Goal: Information Seeking & Learning: Learn about a topic

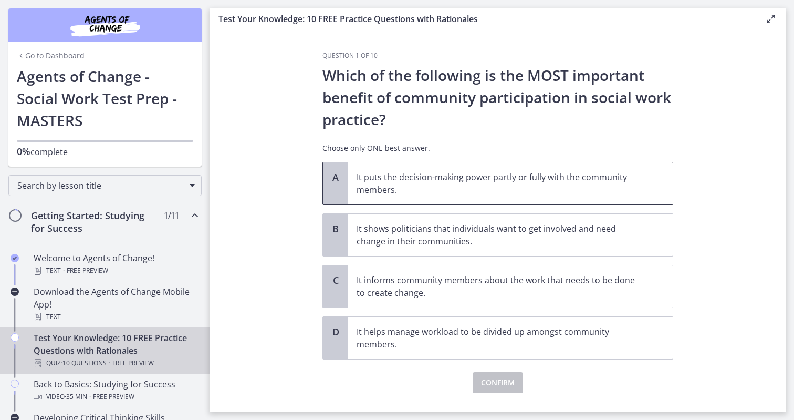
click at [411, 193] on p "It puts the decision-making power partly or fully with the community members." at bounding box center [500, 183] width 287 height 25
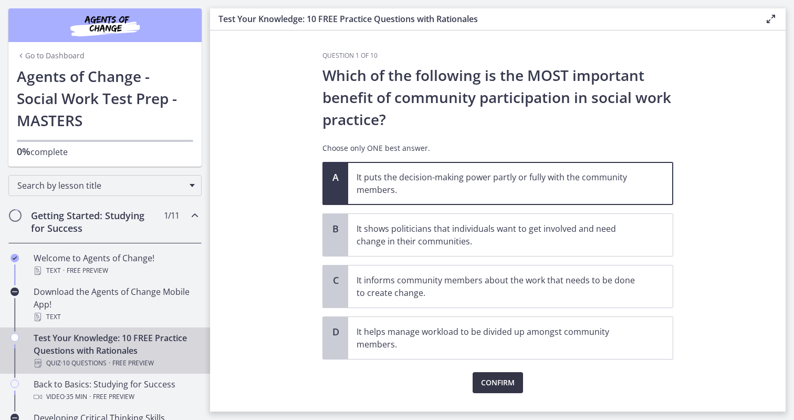
click at [507, 374] on button "Confirm" at bounding box center [498, 382] width 50 height 21
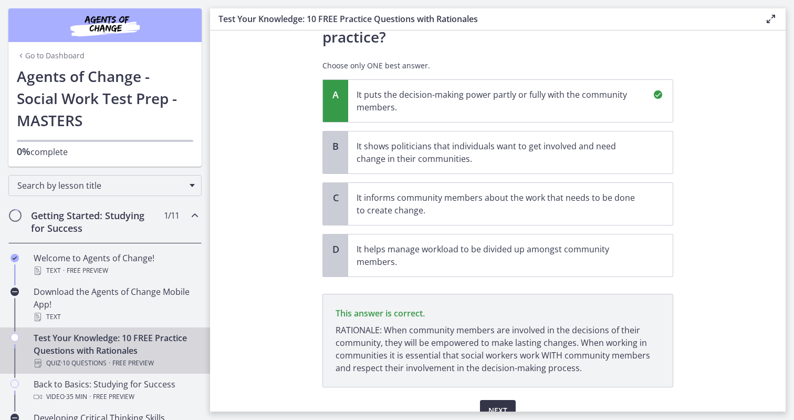
scroll to position [134, 0]
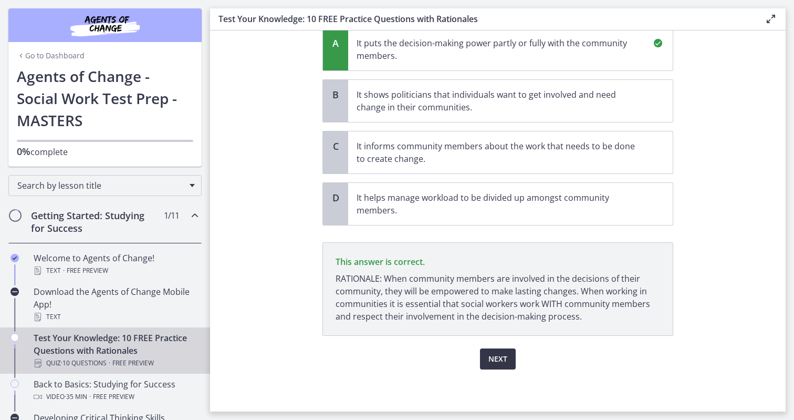
click at [499, 363] on span "Next" at bounding box center [498, 359] width 19 height 13
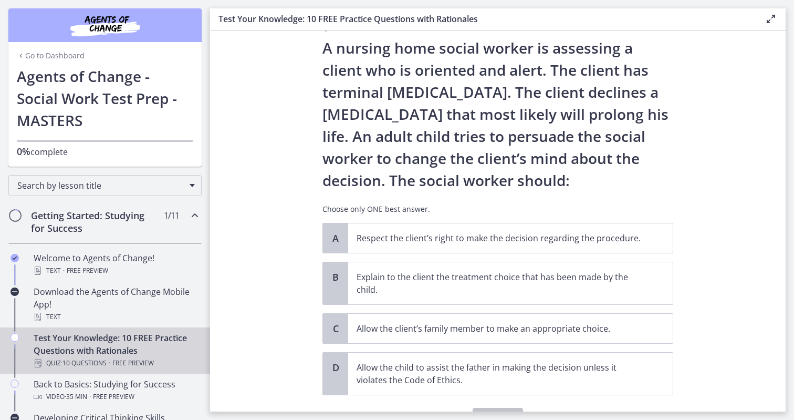
scroll to position [26, 0]
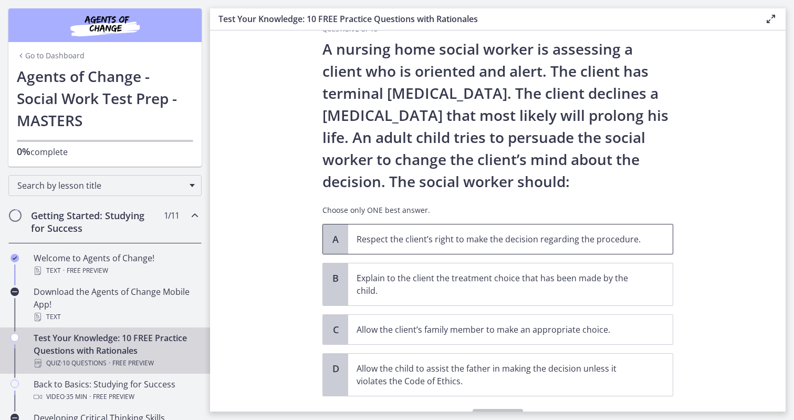
click at [405, 241] on p "Respect the client’s right to make the decision regarding the procedure." at bounding box center [500, 239] width 287 height 13
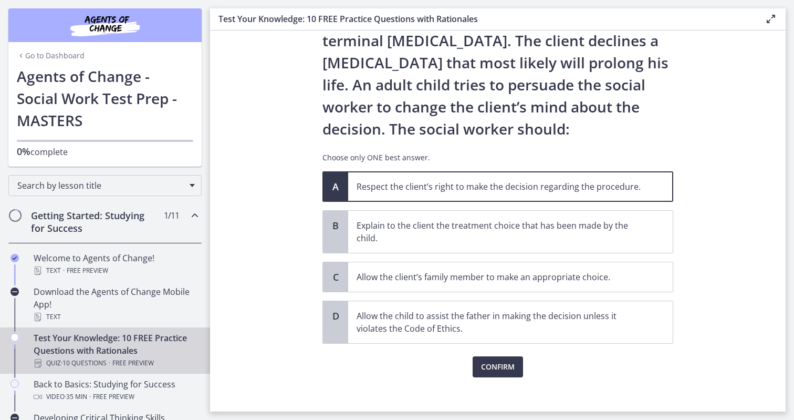
scroll to position [87, 0]
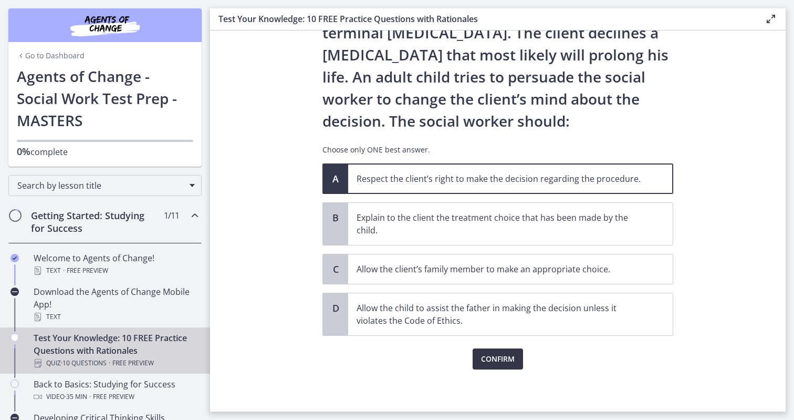
click at [506, 361] on span "Confirm" at bounding box center [498, 359] width 34 height 13
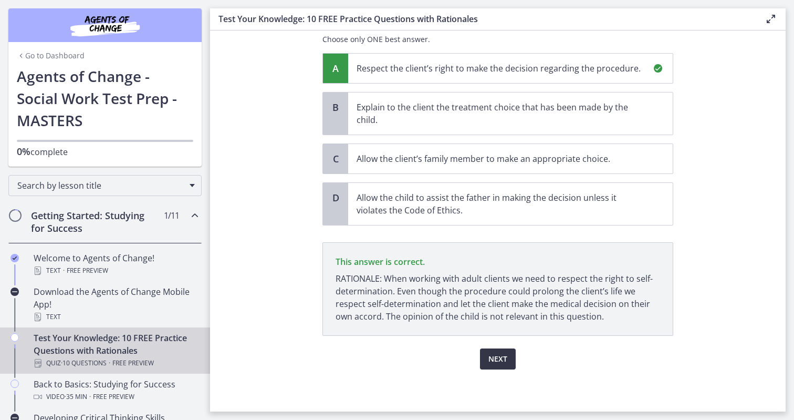
scroll to position [197, 0]
click at [501, 358] on span "Next" at bounding box center [498, 359] width 19 height 13
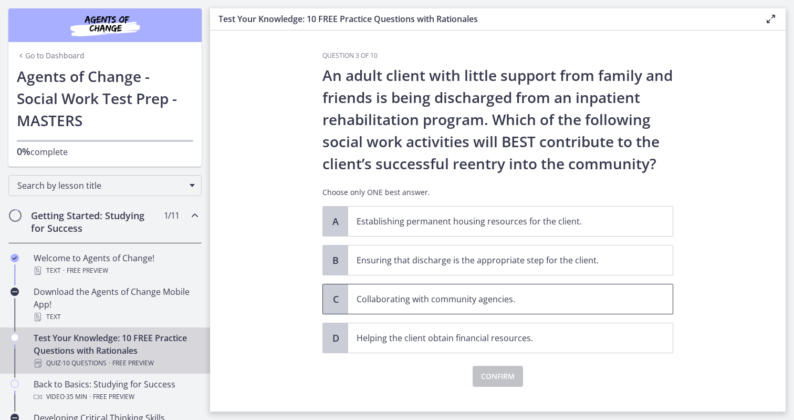
click at [349, 307] on span "Collaborating with community agencies." at bounding box center [510, 298] width 325 height 29
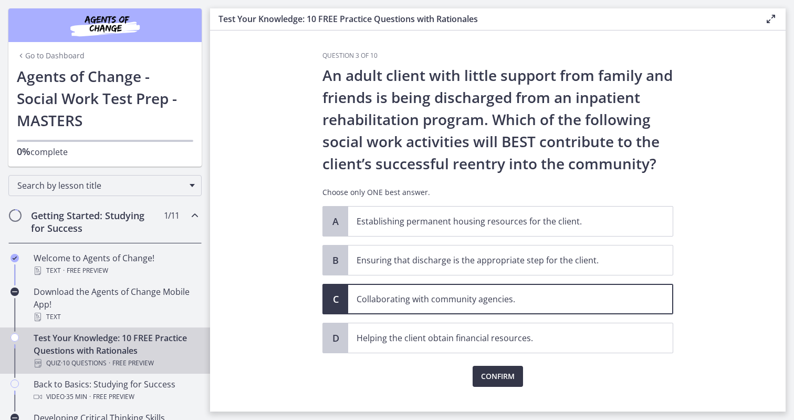
click at [509, 375] on span "Confirm" at bounding box center [498, 376] width 34 height 13
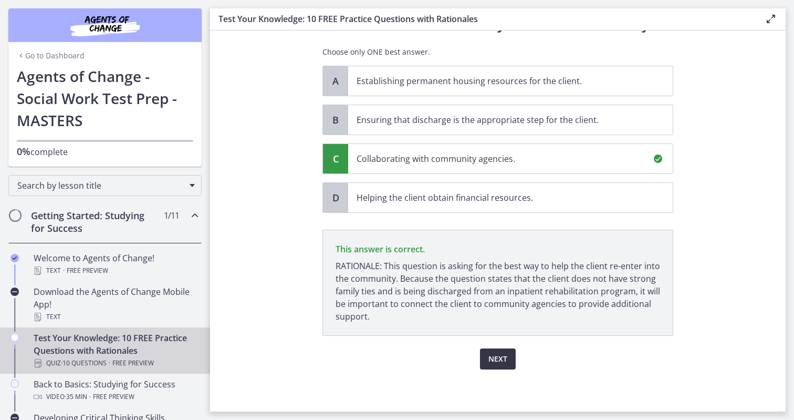
scroll to position [140, 0]
click at [494, 359] on span "Next" at bounding box center [498, 359] width 19 height 13
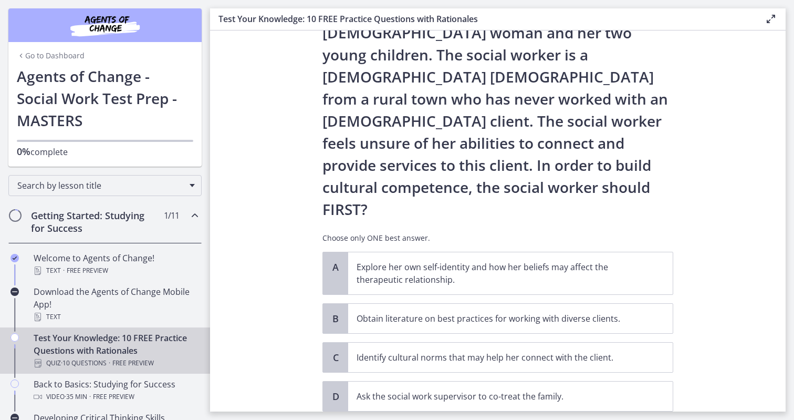
scroll to position [118, 0]
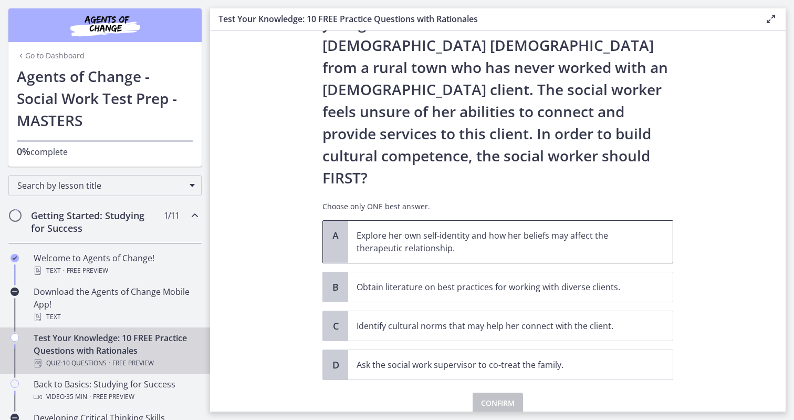
click at [395, 229] on p "Explore her own self-identity and how her beliefs may affect the therapeutic re…" at bounding box center [500, 241] width 287 height 25
click at [491, 397] on span "Confirm" at bounding box center [498, 403] width 34 height 13
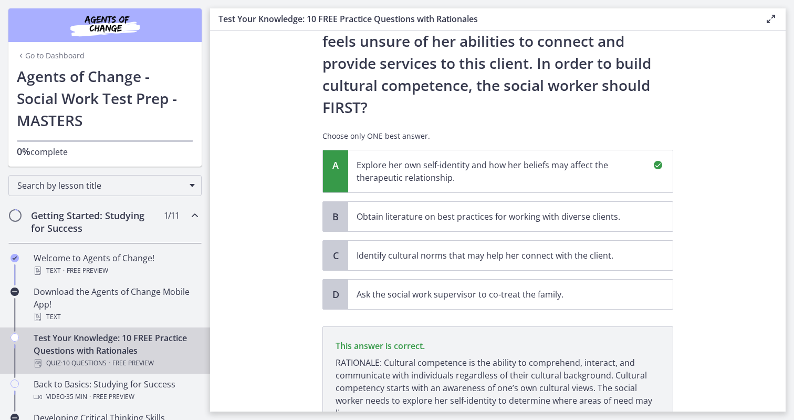
scroll to position [241, 0]
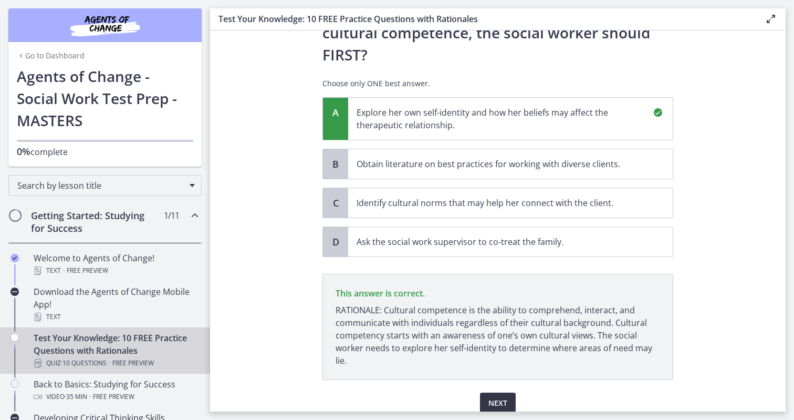
click at [507, 392] on button "Next" at bounding box center [498, 402] width 36 height 21
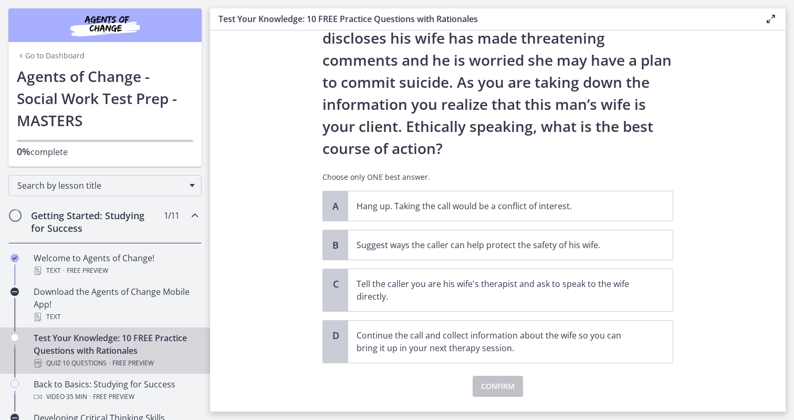
scroll to position [87, 0]
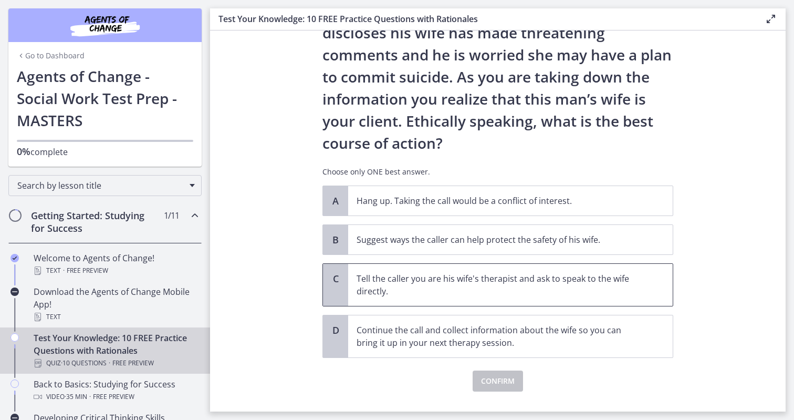
click at [389, 292] on p "Tell the caller you are his wife's therapist and ask to speak to the wife direc…" at bounding box center [500, 284] width 287 height 25
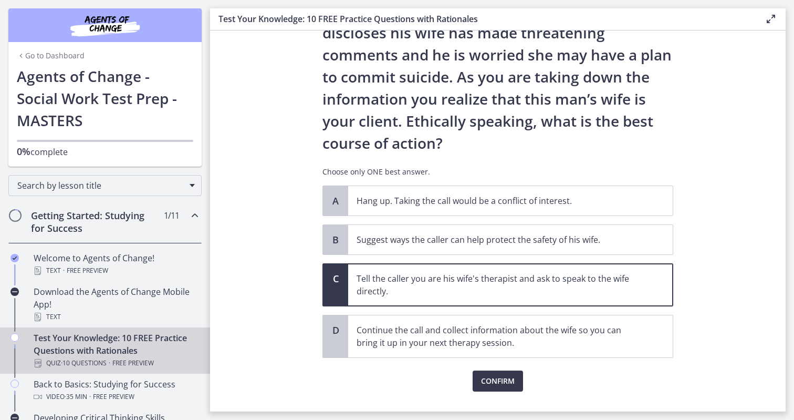
click at [404, 294] on p "Tell the caller you are his wife's therapist and ask to speak to the wife direc…" at bounding box center [500, 284] width 287 height 25
click at [298, 267] on section "Question 5 of 10 You are volunteering to work on a crisis hotline. You receive …" at bounding box center [498, 220] width 576 height 381
click at [385, 199] on p "Hang up. Taking the call would be a conflict of interest." at bounding box center [500, 200] width 287 height 13
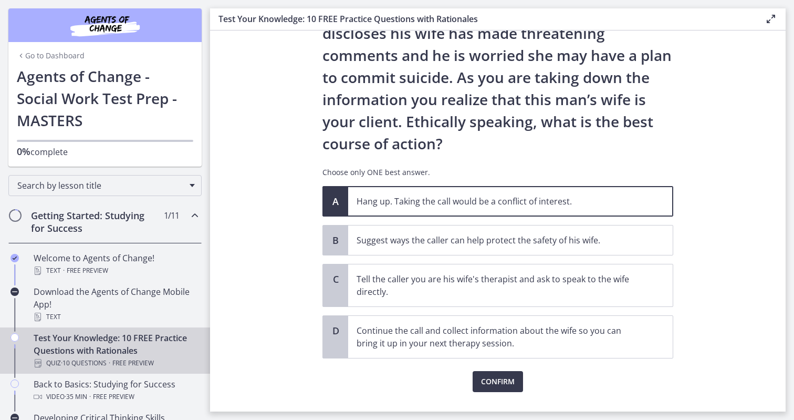
scroll to position [86, 0]
click at [478, 388] on button "Confirm" at bounding box center [498, 381] width 50 height 21
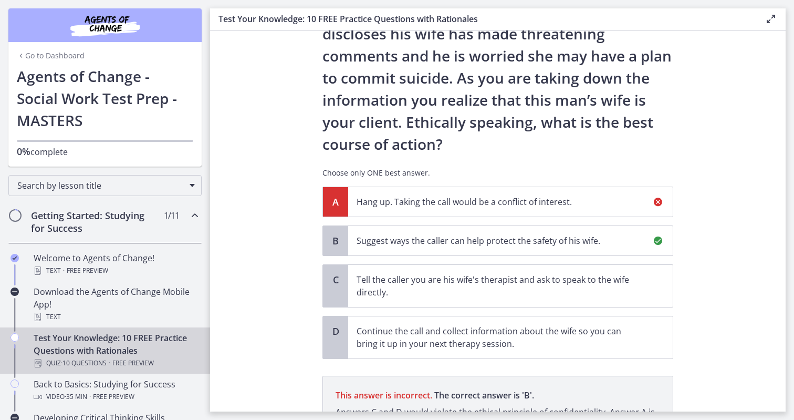
scroll to position [206, 0]
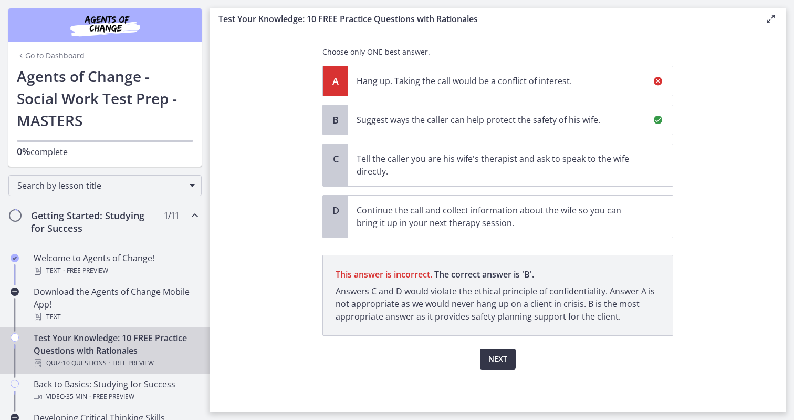
click at [495, 364] on span "Next" at bounding box center [498, 359] width 19 height 13
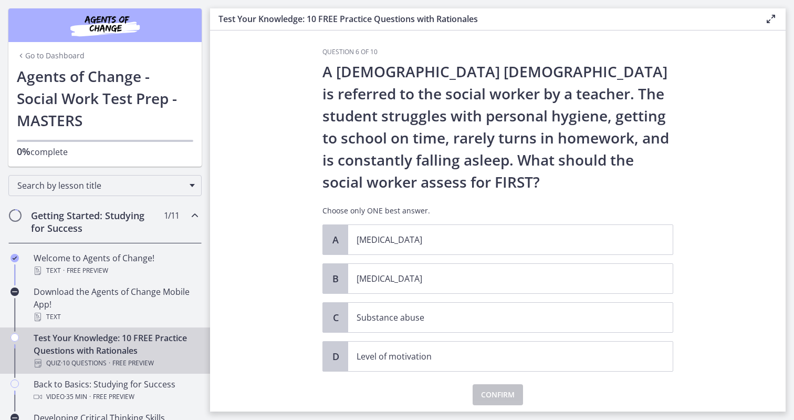
scroll to position [0, 0]
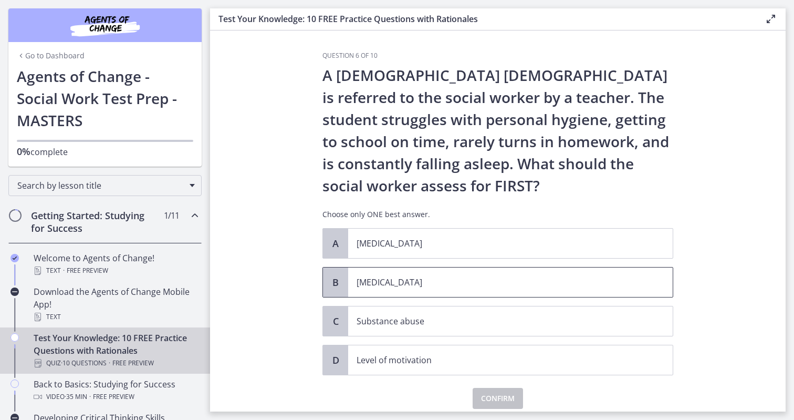
click at [389, 279] on p "[MEDICAL_DATA]" at bounding box center [500, 282] width 287 height 13
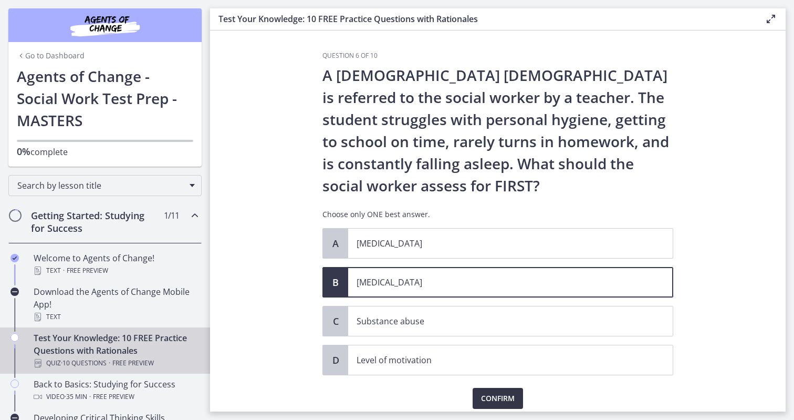
click at [490, 393] on span "Confirm" at bounding box center [498, 398] width 34 height 13
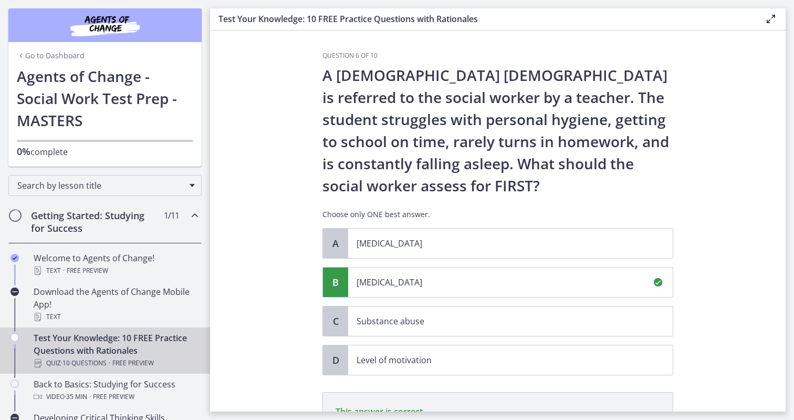
scroll to position [162, 0]
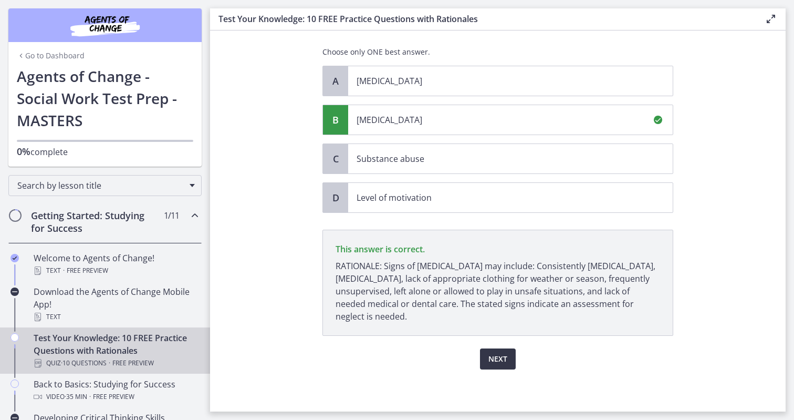
click at [504, 356] on span "Next" at bounding box center [498, 359] width 19 height 13
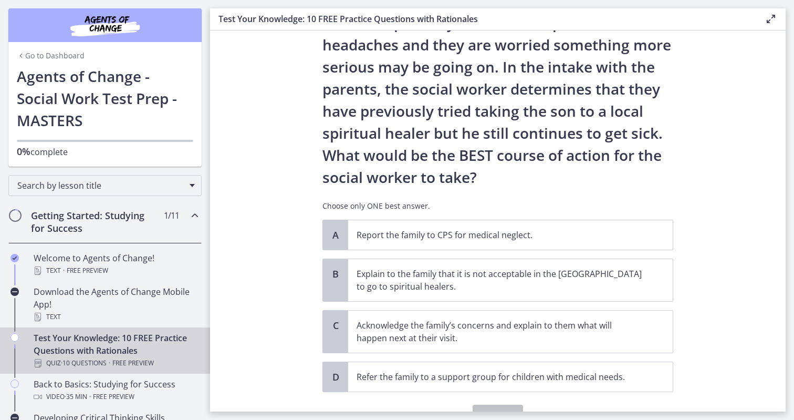
scroll to position [175, 0]
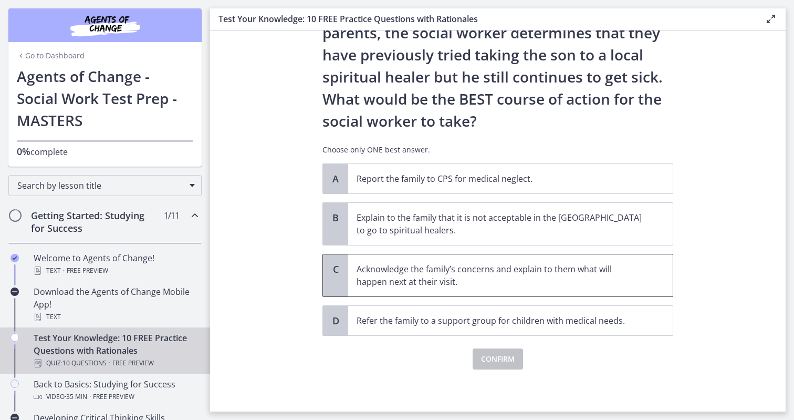
click at [414, 283] on p "Acknowledge the family’s concerns and explain to them what will happen next at …" at bounding box center [500, 275] width 287 height 25
click at [501, 359] on span "Confirm" at bounding box center [498, 359] width 34 height 13
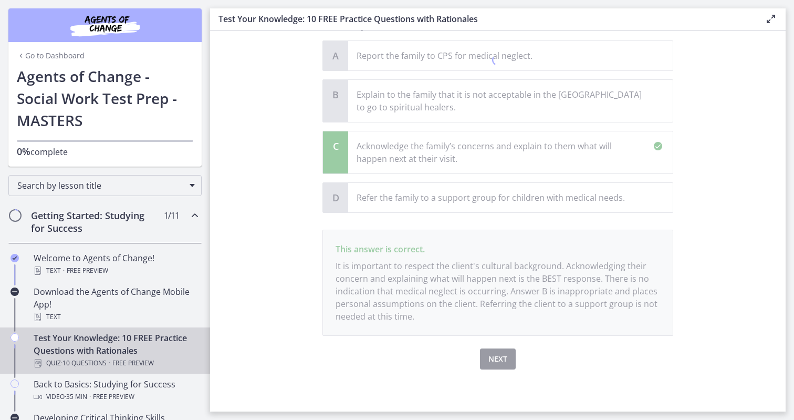
scroll to position [298, 0]
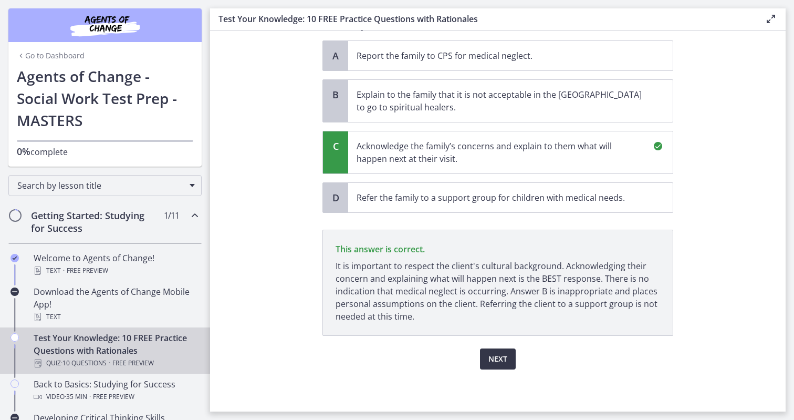
click at [502, 357] on span "Next" at bounding box center [498, 359] width 19 height 13
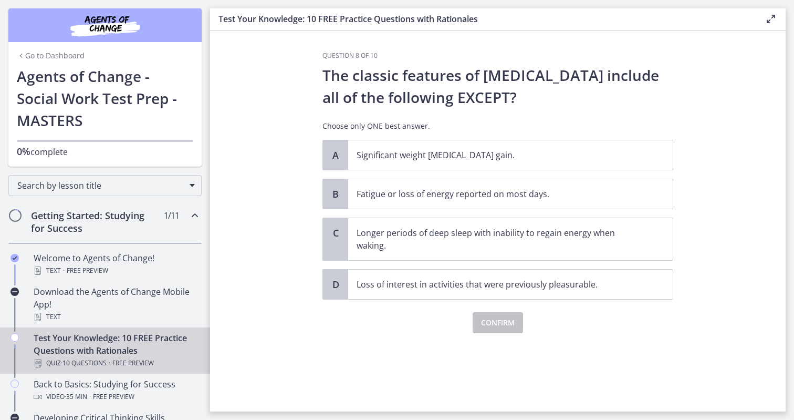
scroll to position [0, 0]
click at [469, 157] on p "Significant weight [MEDICAL_DATA] gain." at bounding box center [500, 155] width 287 height 13
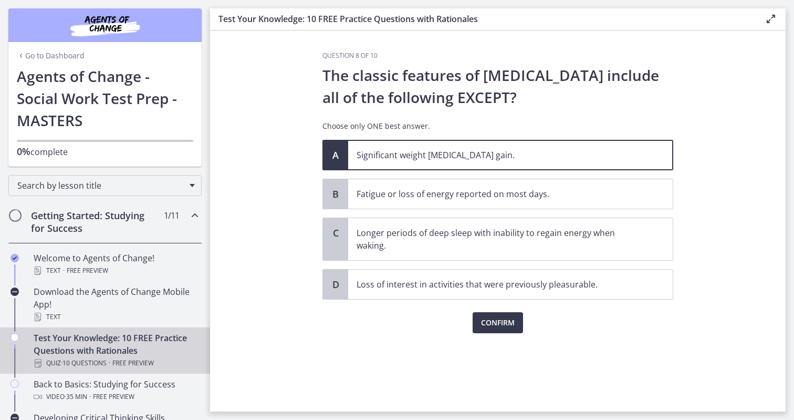
click at [495, 336] on div "Question 8 of 10 The classic features of [MEDICAL_DATA] include all of the foll…" at bounding box center [498, 231] width 368 height 360
click at [500, 325] on span "Confirm" at bounding box center [498, 322] width 34 height 13
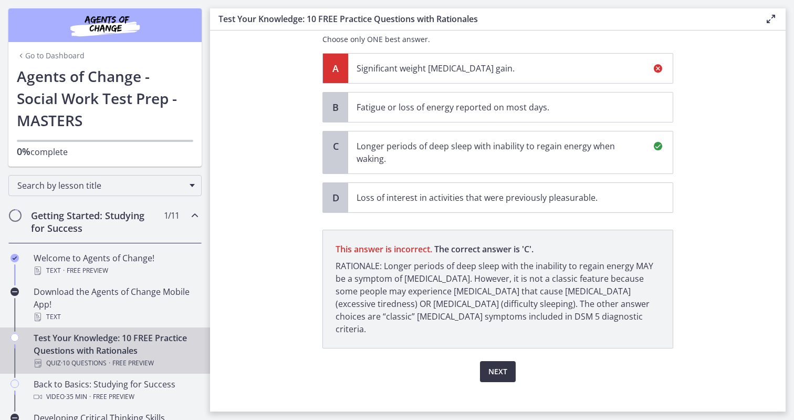
scroll to position [87, 0]
click at [490, 361] on button "Next" at bounding box center [498, 371] width 36 height 21
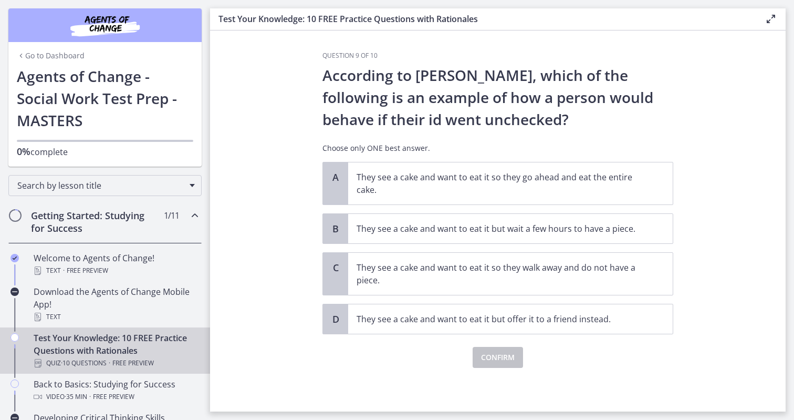
scroll to position [0, 0]
click at [489, 183] on p "They see a cake and want to eat it so they go ahead and eat the entire cake." at bounding box center [500, 183] width 287 height 25
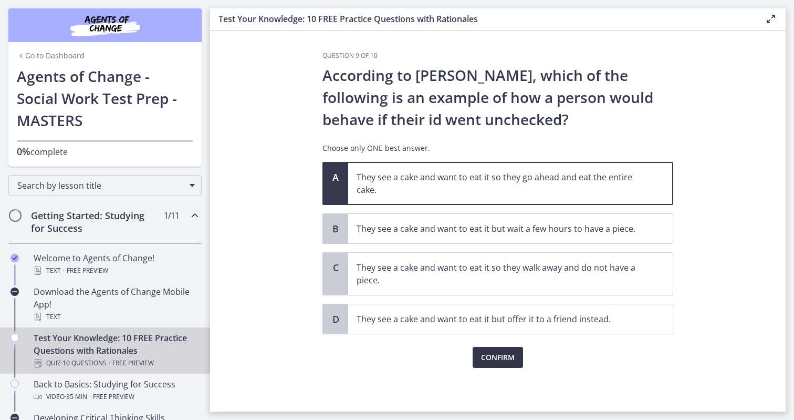
click at [497, 364] on button "Confirm" at bounding box center [498, 357] width 50 height 21
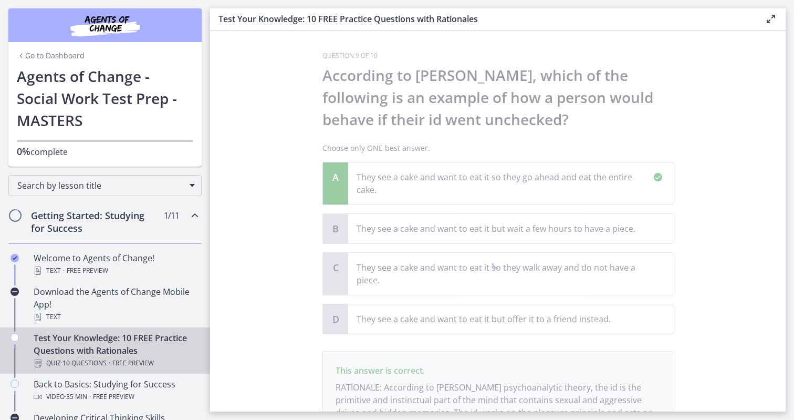
scroll to position [109, 0]
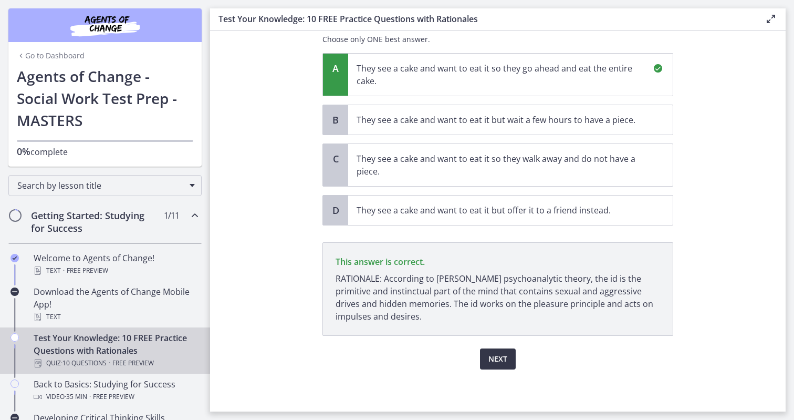
click at [508, 357] on button "Next" at bounding box center [498, 358] width 36 height 21
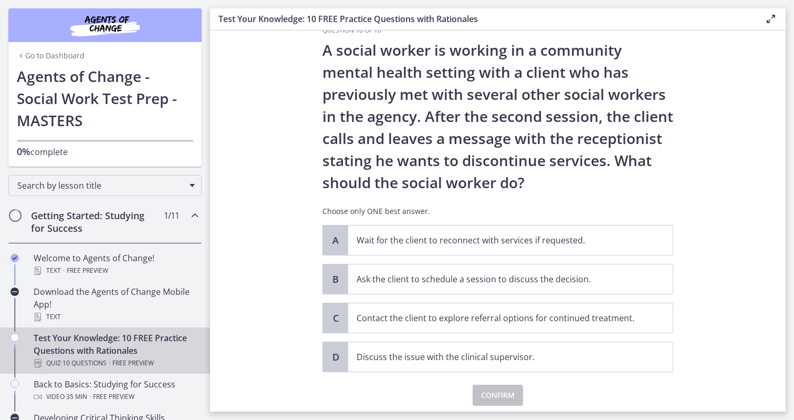
scroll to position [31, 0]
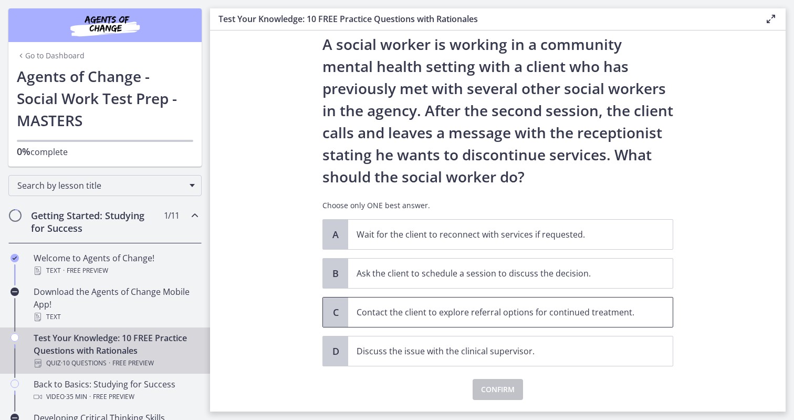
click at [479, 320] on span "Contact the client to explore referral options for continued treatment." at bounding box center [510, 311] width 325 height 29
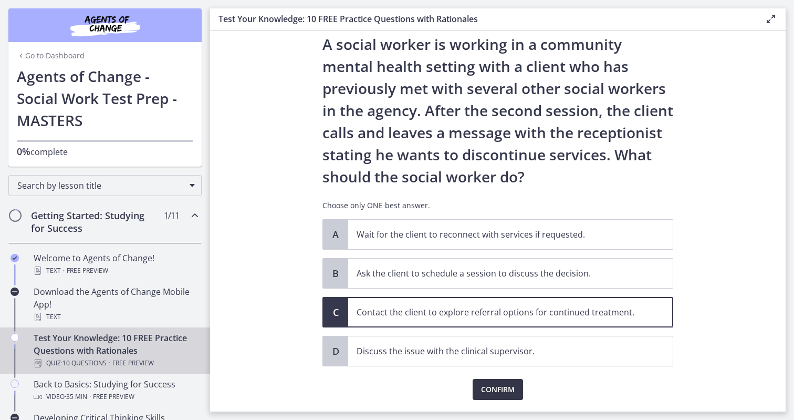
click at [491, 394] on span "Confirm" at bounding box center [498, 389] width 34 height 13
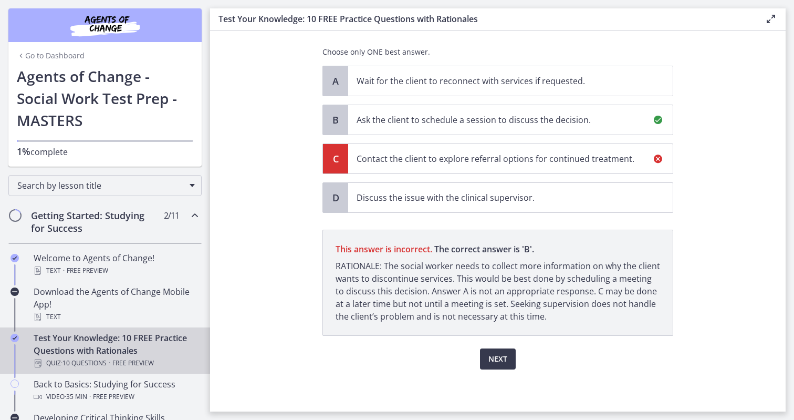
scroll to position [168, 0]
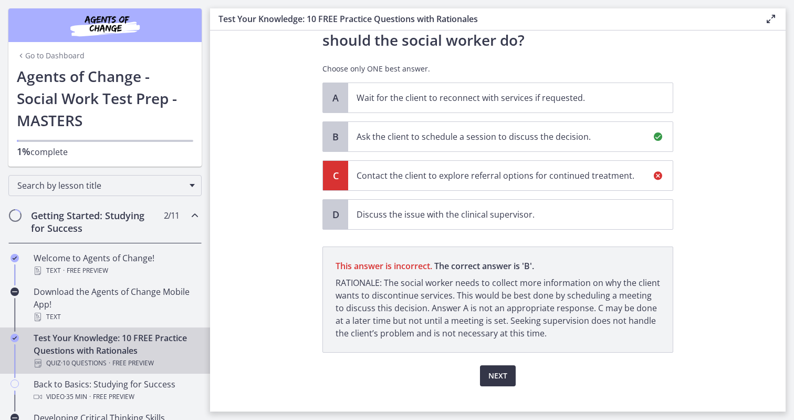
click at [501, 376] on span "Next" at bounding box center [498, 375] width 19 height 13
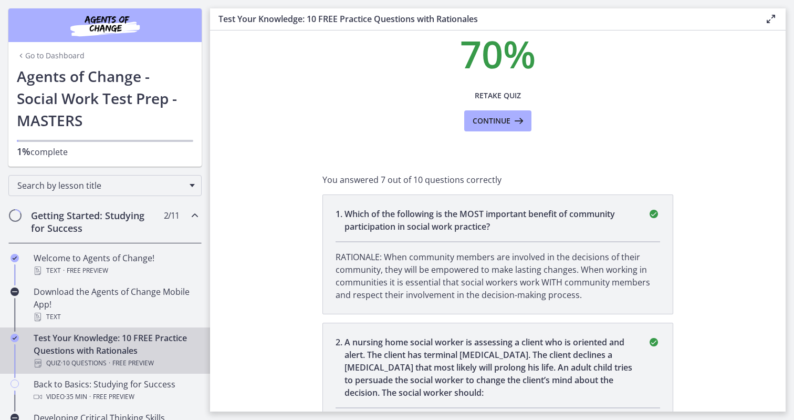
scroll to position [0, 0]
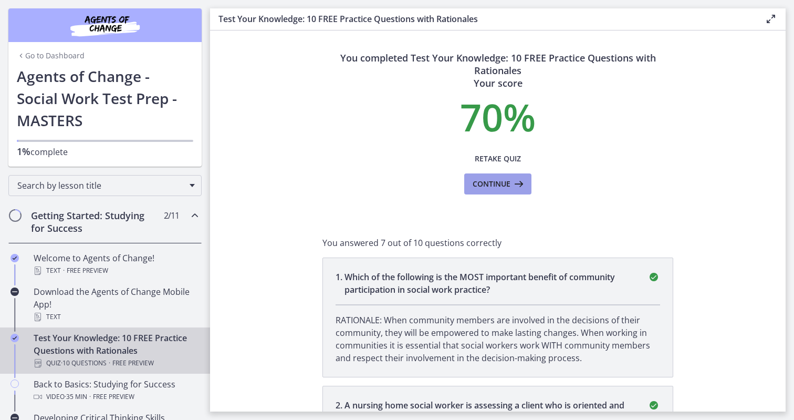
click at [514, 184] on icon at bounding box center [518, 184] width 15 height 13
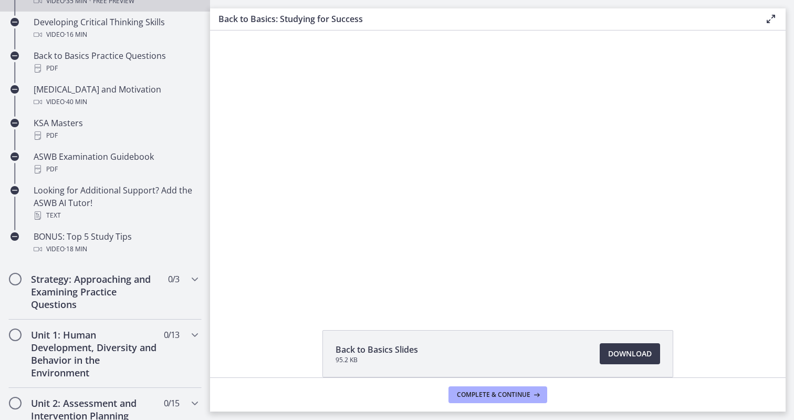
scroll to position [342, 0]
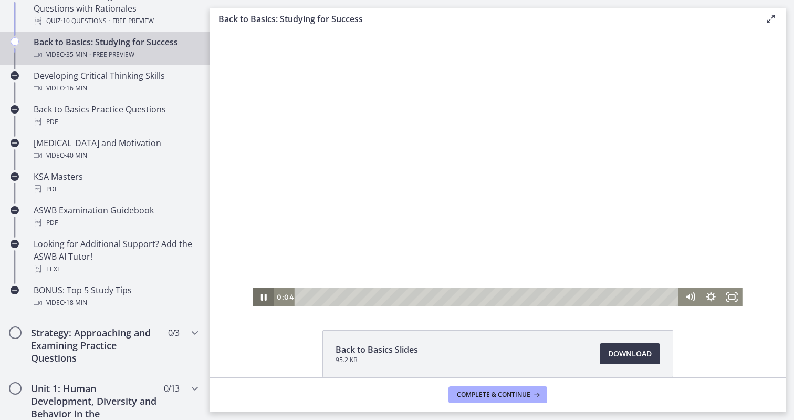
click at [263, 301] on icon "Pause" at bounding box center [263, 297] width 21 height 18
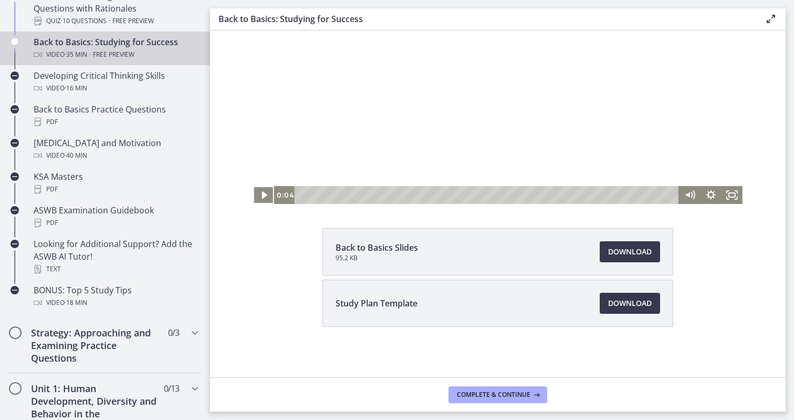
scroll to position [0, 0]
